Goal: Task Accomplishment & Management: Manage account settings

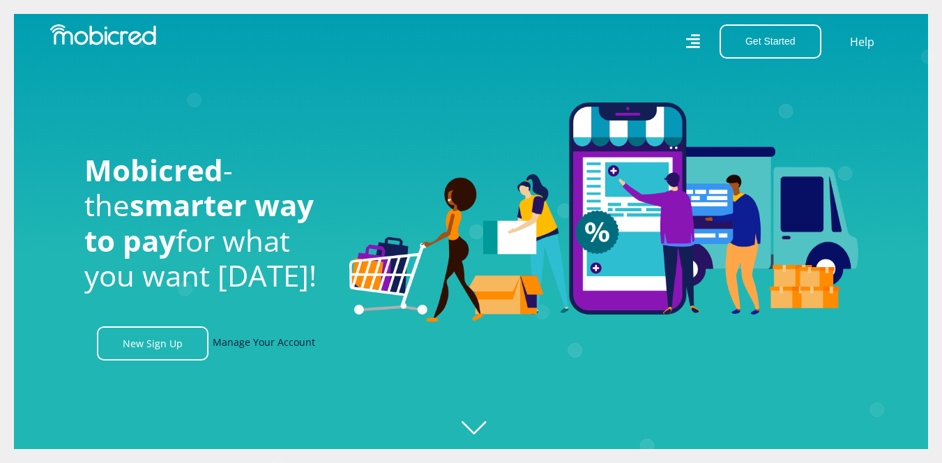
scroll to position [0, 1788]
click at [253, 343] on link "Manage Your Account" at bounding box center [264, 343] width 102 height 34
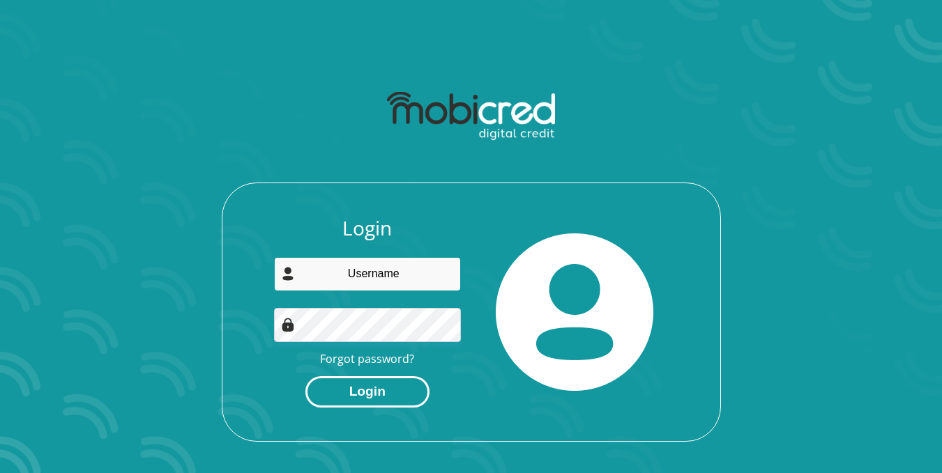
type input "[EMAIL_ADDRESS][DOMAIN_NAME]"
click at [359, 385] on button "Login" at bounding box center [367, 391] width 124 height 31
